Goal: Navigation & Orientation: Find specific page/section

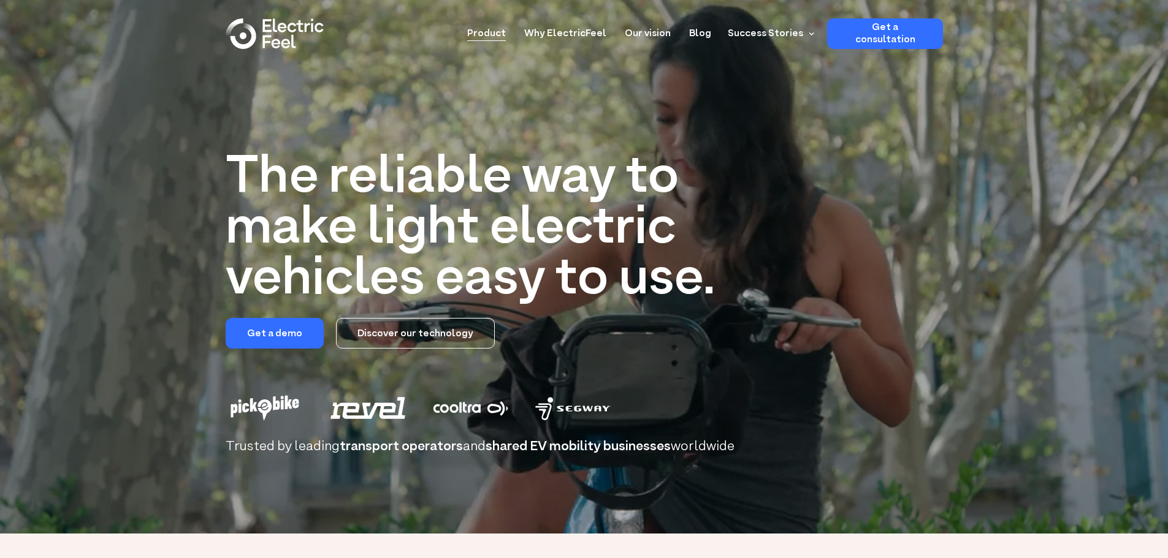
click at [490, 36] on link "Product" at bounding box center [486, 29] width 39 height 23
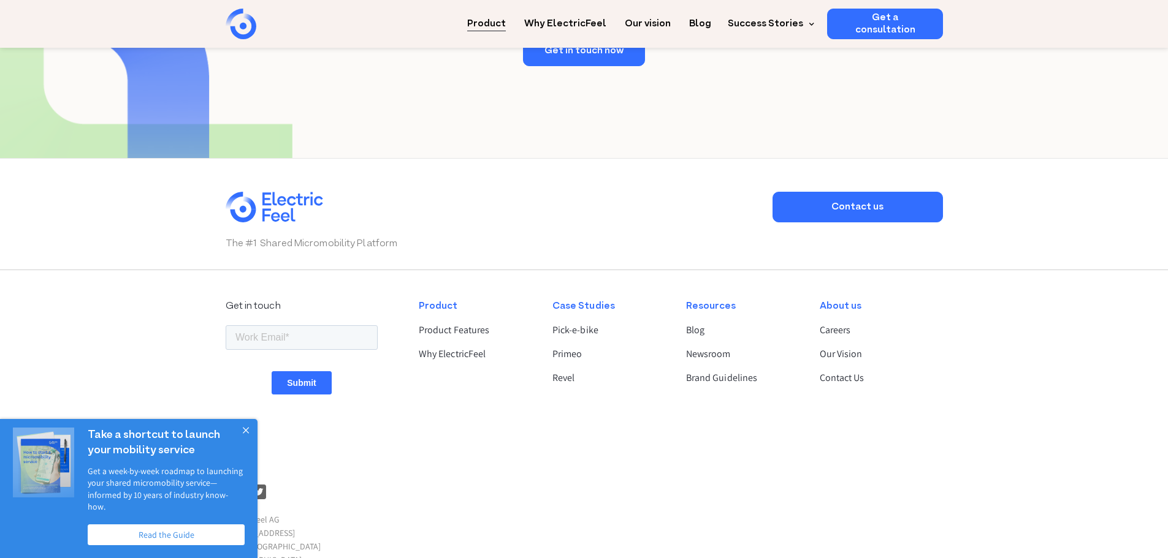
scroll to position [2390, 0]
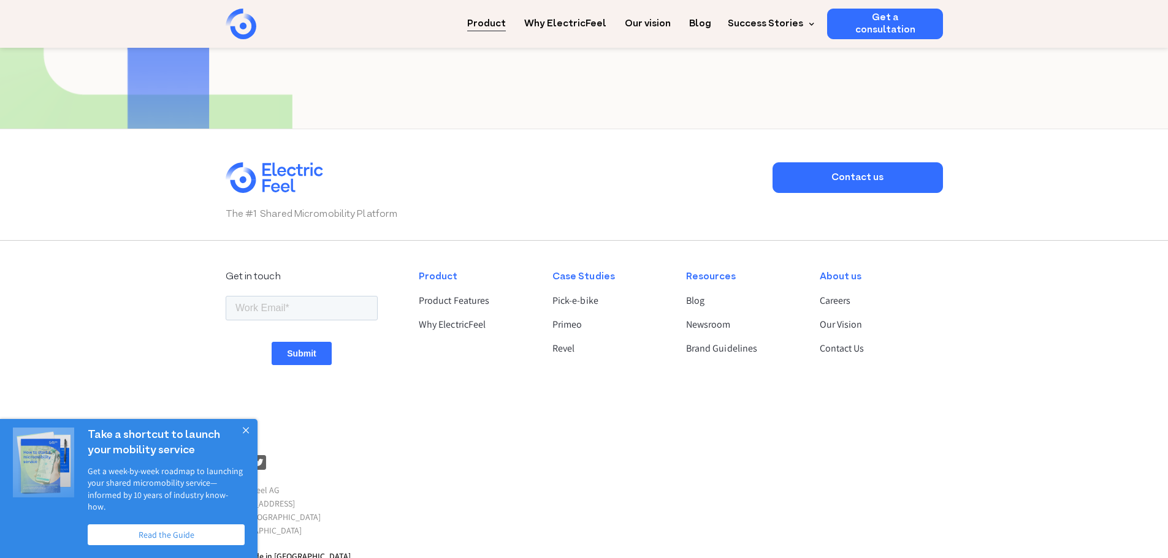
click at [244, 440] on button "Close" at bounding box center [245, 431] width 25 height 25
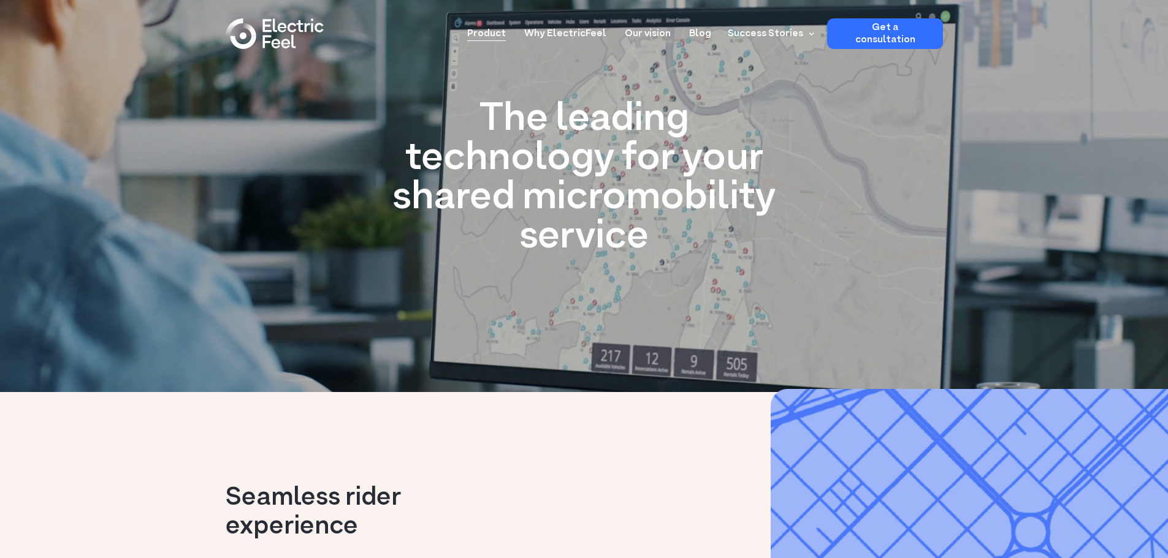
scroll to position [0, 0]
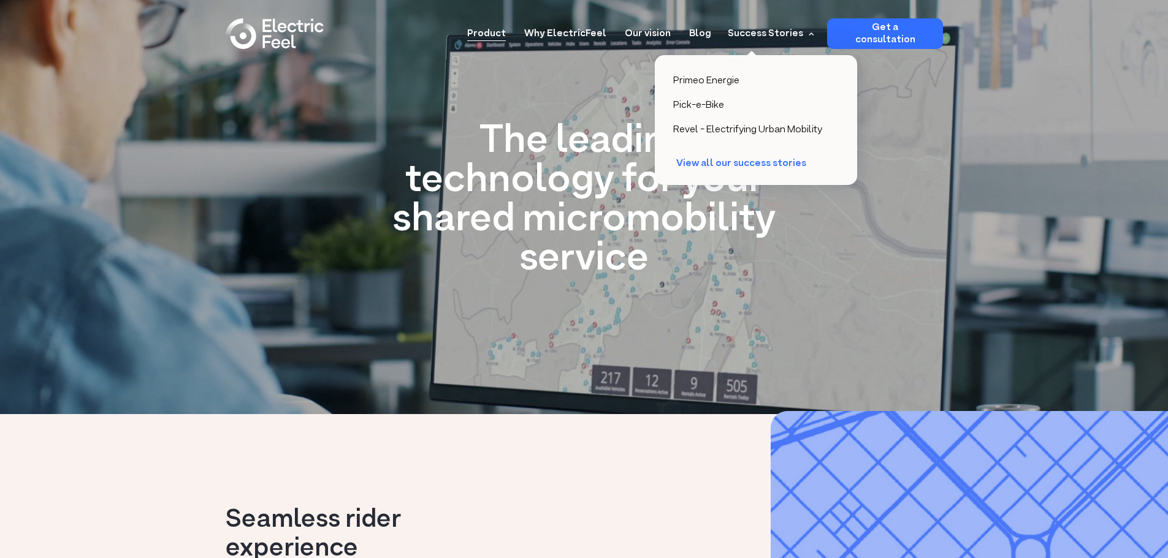
click at [756, 161] on div "View all our success stories" at bounding box center [747, 164] width 142 height 12
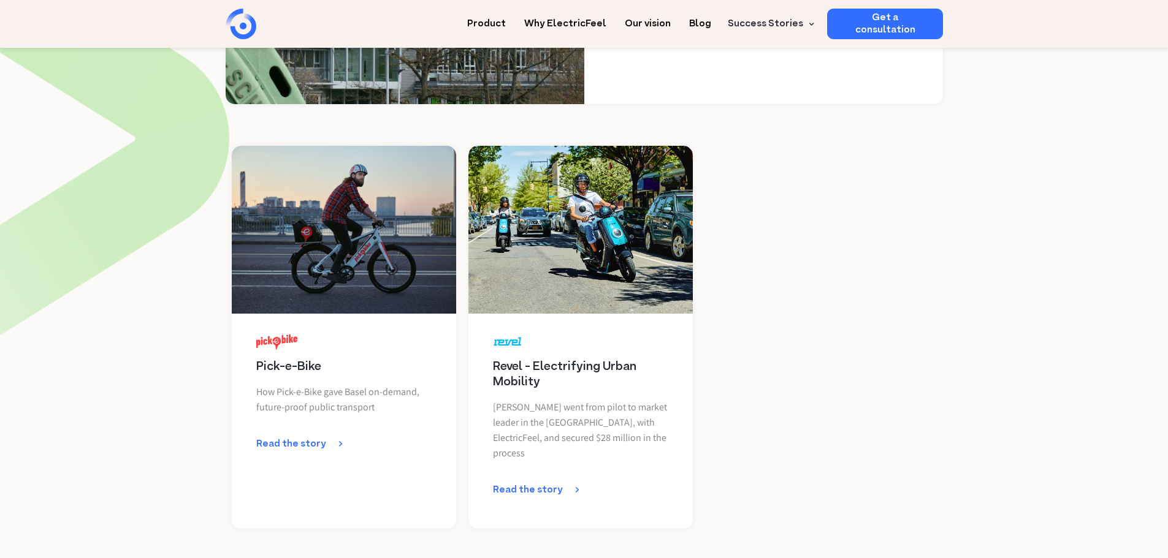
scroll to position [368, 0]
